Goal: Task Accomplishment & Management: Manage account settings

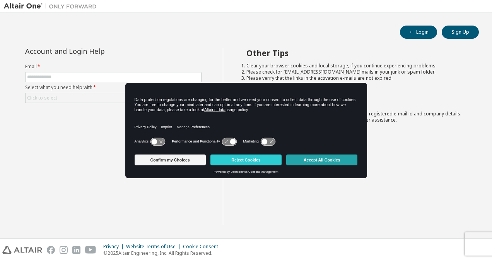
click at [320, 161] on button "Accept All Cookies" at bounding box center [321, 159] width 71 height 11
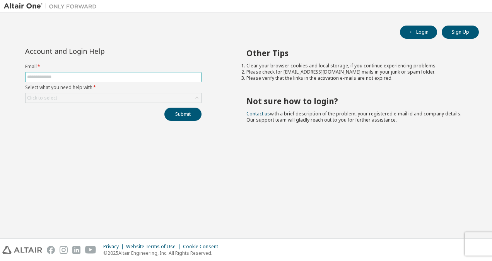
click at [160, 76] on input "text" at bounding box center [113, 77] width 173 height 6
type input "**********"
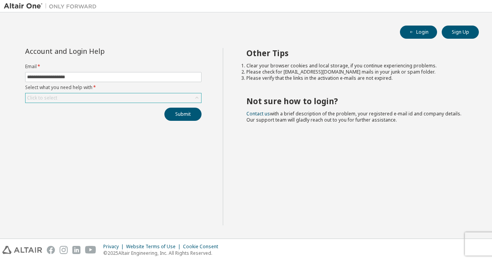
click at [136, 98] on div "Click to select" at bounding box center [114, 97] width 176 height 9
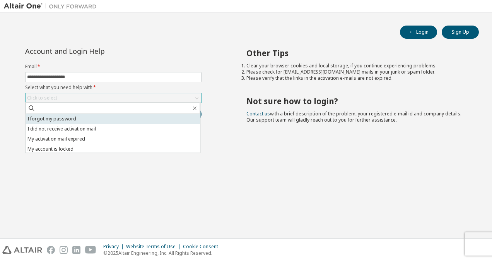
click at [140, 122] on li "I forgot my password" at bounding box center [113, 119] width 175 height 10
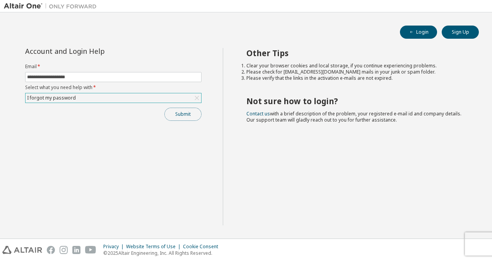
click at [191, 110] on button "Submit" at bounding box center [183, 114] width 37 height 13
click at [179, 115] on button "Submit" at bounding box center [183, 114] width 37 height 13
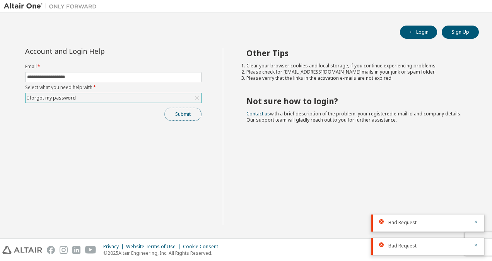
click at [181, 115] on button "Submit" at bounding box center [183, 114] width 37 height 13
click at [187, 115] on button "Submit" at bounding box center [183, 114] width 37 height 13
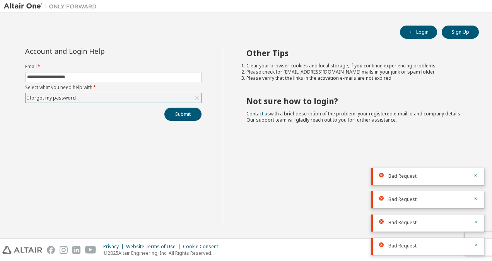
click at [126, 96] on div "I forgot my password" at bounding box center [114, 97] width 176 height 9
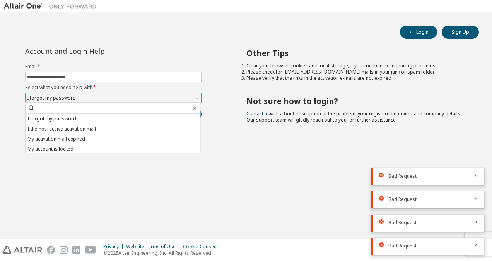
click at [126, 96] on div "I forgot my password" at bounding box center [114, 97] width 176 height 9
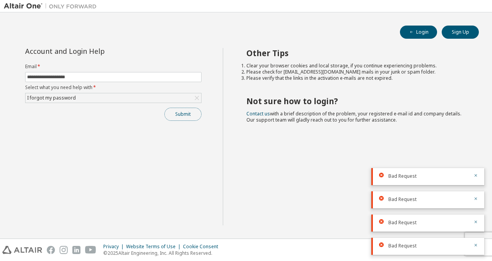
click at [193, 114] on button "Submit" at bounding box center [183, 114] width 37 height 13
